Goal: Transaction & Acquisition: Purchase product/service

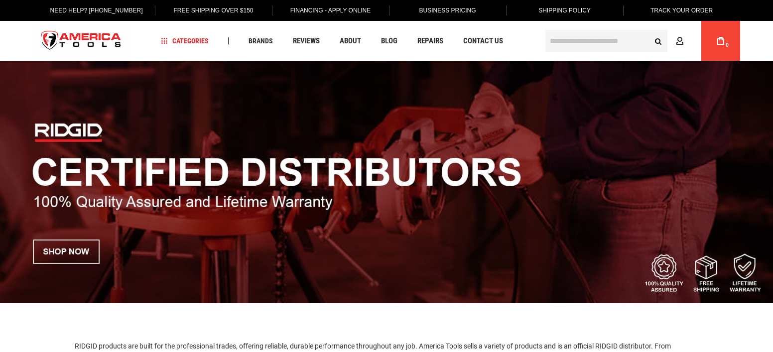
click at [70, 259] on img at bounding box center [386, 182] width 773 height 242
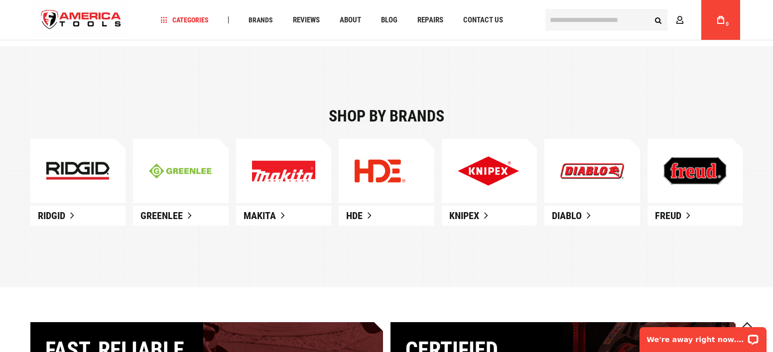
scroll to position [598, 0]
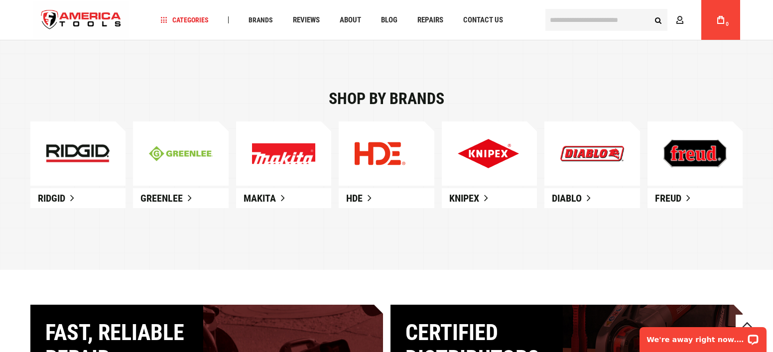
click at [73, 170] on link at bounding box center [77, 154] width 95 height 64
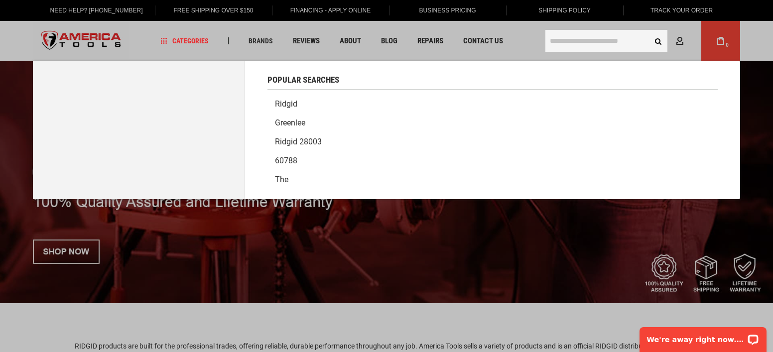
click at [551, 37] on input "text" at bounding box center [607, 41] width 122 height 22
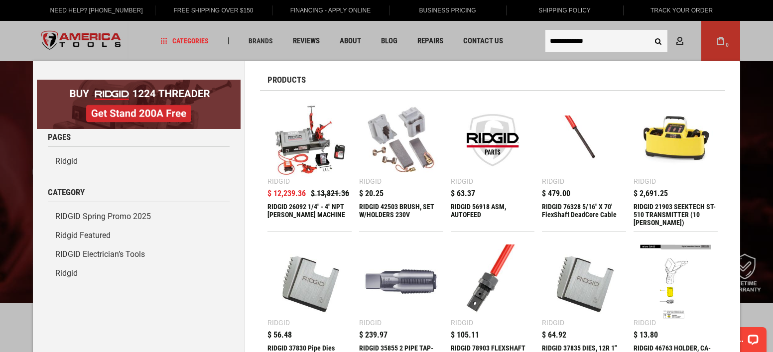
type input "**********"
click at [656, 41] on button "Search" at bounding box center [658, 40] width 19 height 19
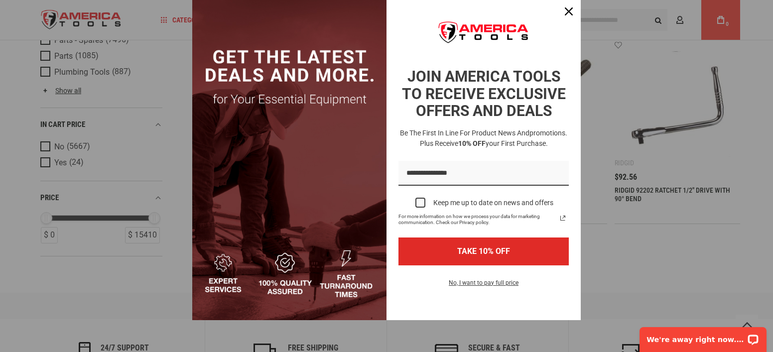
scroll to position [32, 0]
click at [566, 6] on div "Close" at bounding box center [569, 11] width 16 height 16
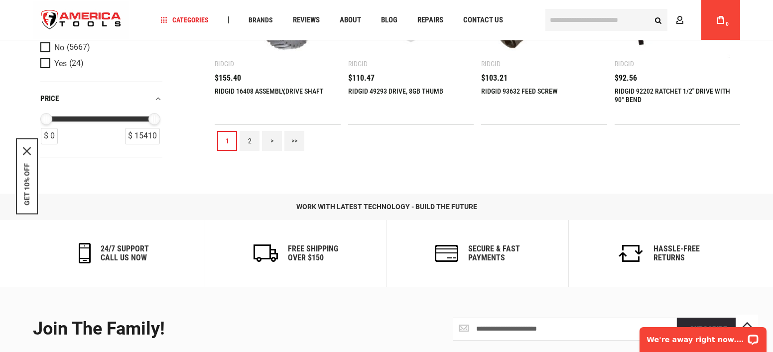
scroll to position [1296, 0]
click at [270, 138] on link ">" at bounding box center [272, 141] width 20 height 20
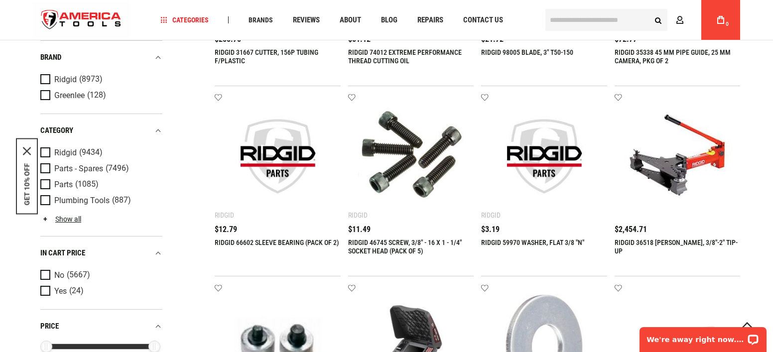
scroll to position [748, 0]
